Goal: Information Seeking & Learning: Learn about a topic

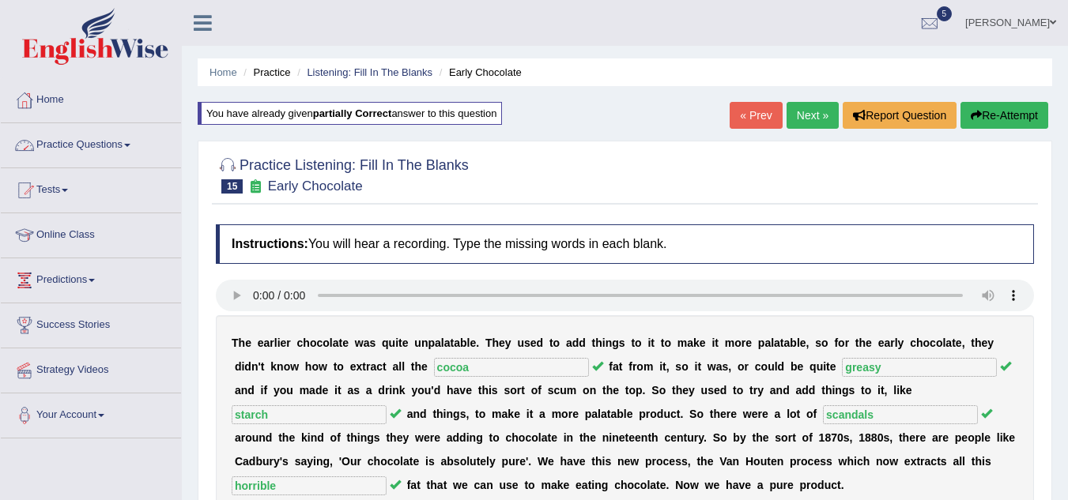
click at [168, 135] on link "Practice Questions" at bounding box center [91, 143] width 180 height 40
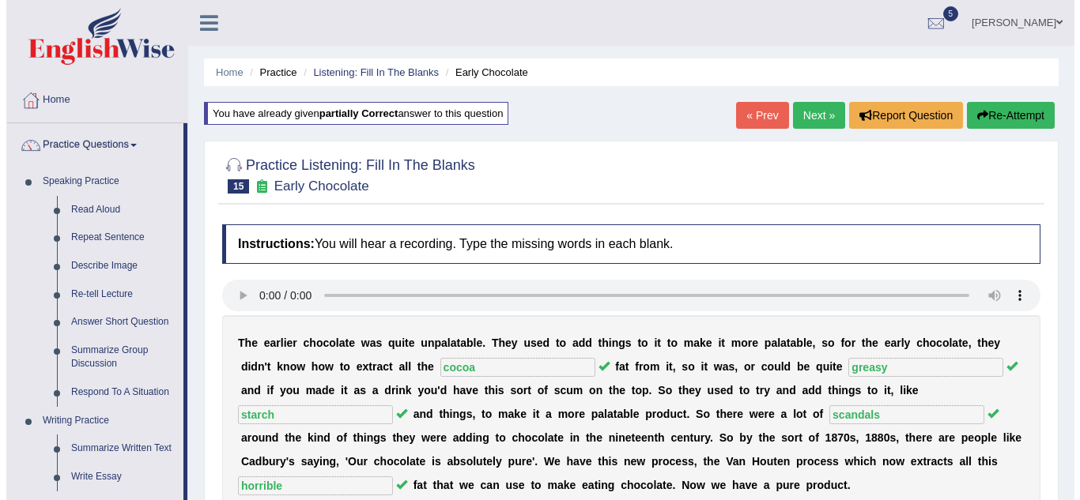
scroll to position [437, 0]
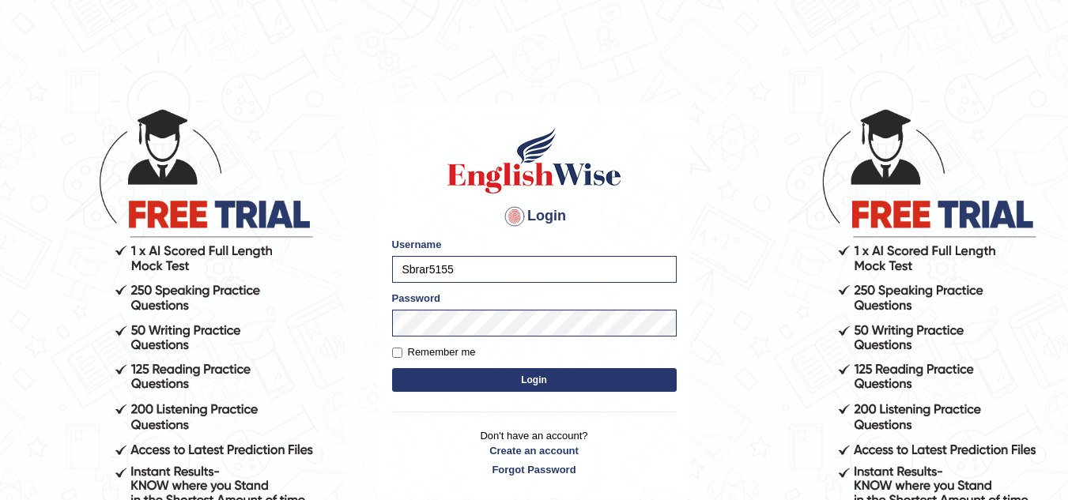
click at [508, 380] on button "Login" at bounding box center [534, 380] width 285 height 24
